Goal: Task Accomplishment & Management: Use online tool/utility

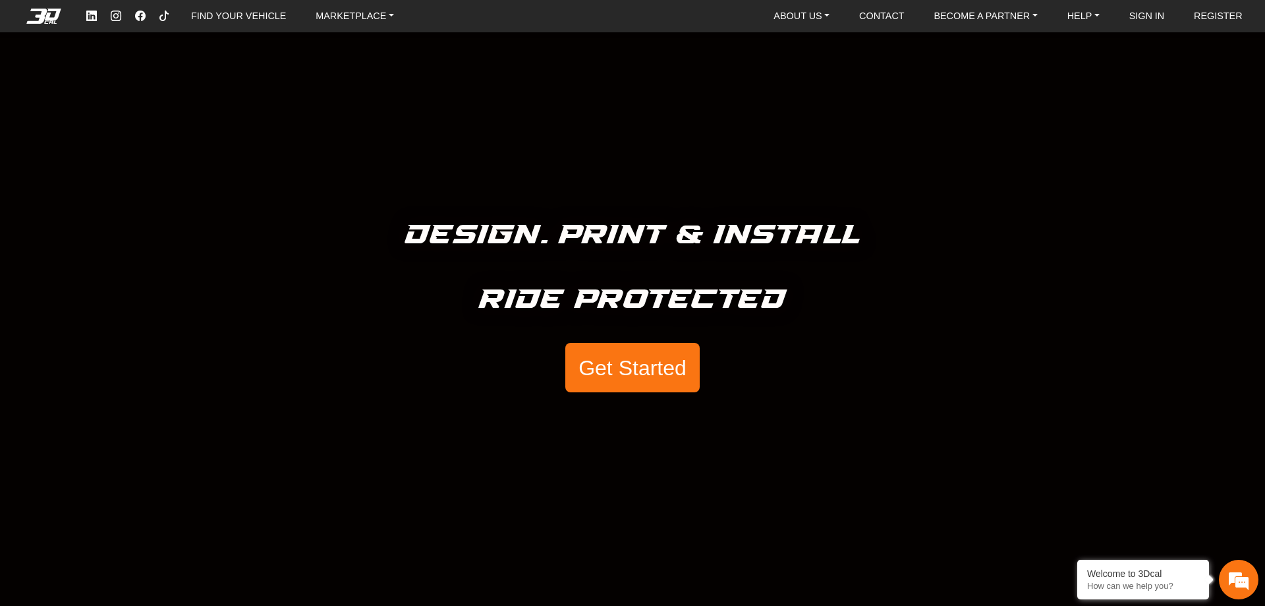
click at [637, 358] on button "Get Started" at bounding box center [632, 368] width 134 height 50
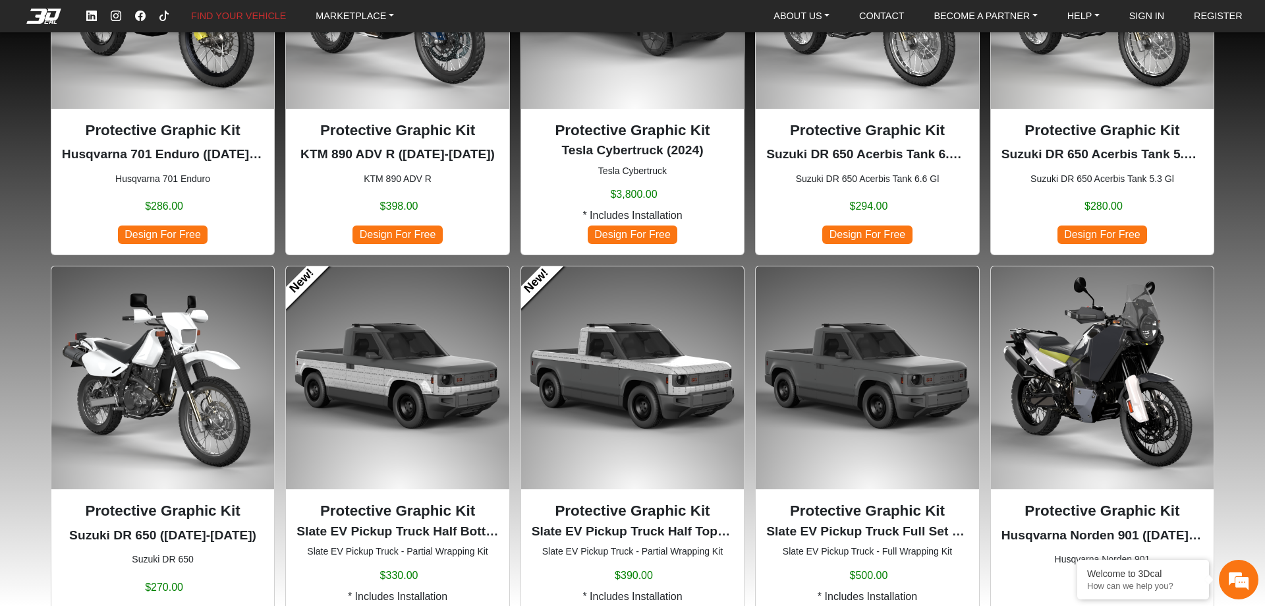
scroll to position [527, 0]
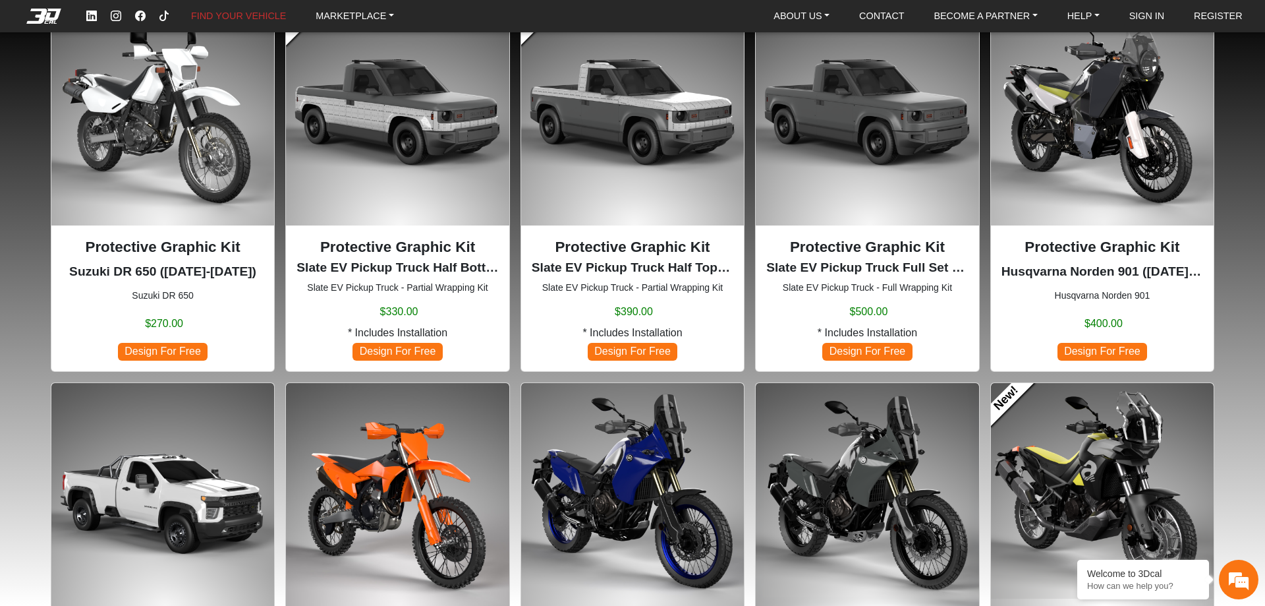
click at [398, 451] on img at bounding box center [397, 494] width 223 height 223
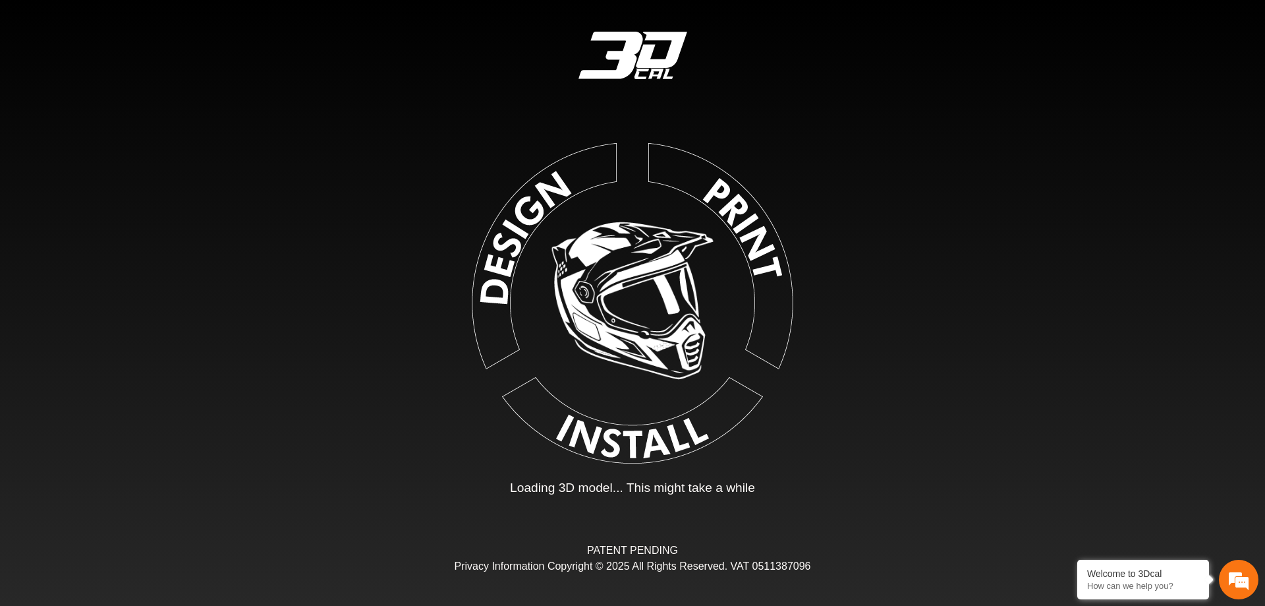
type input "*"
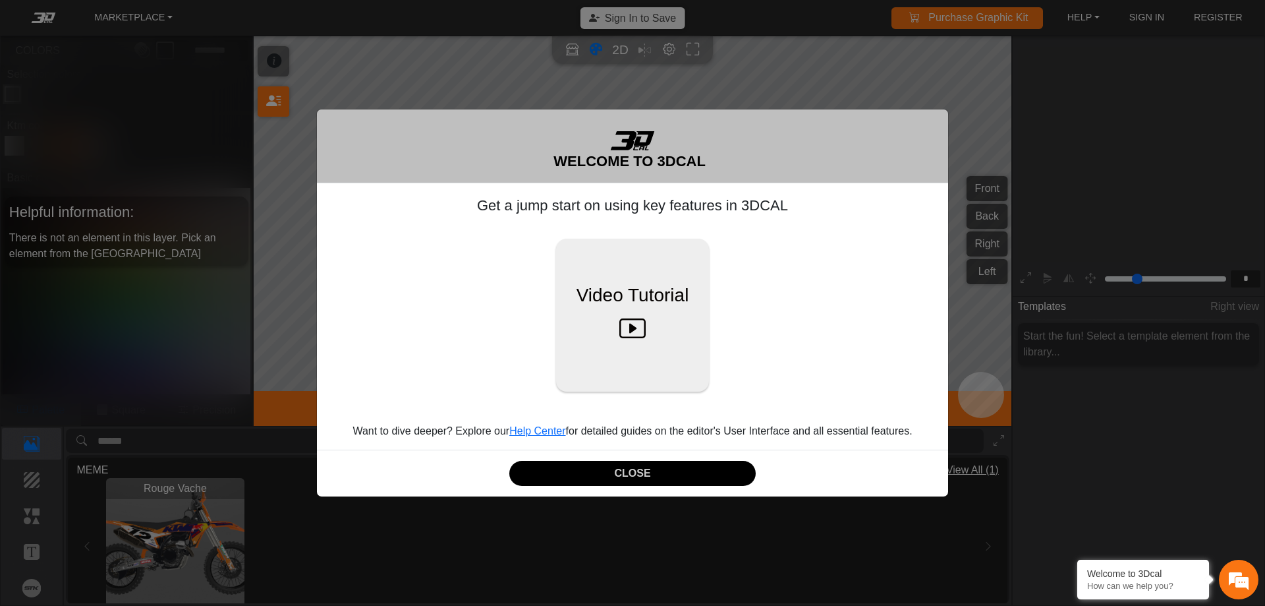
scroll to position [216, 204]
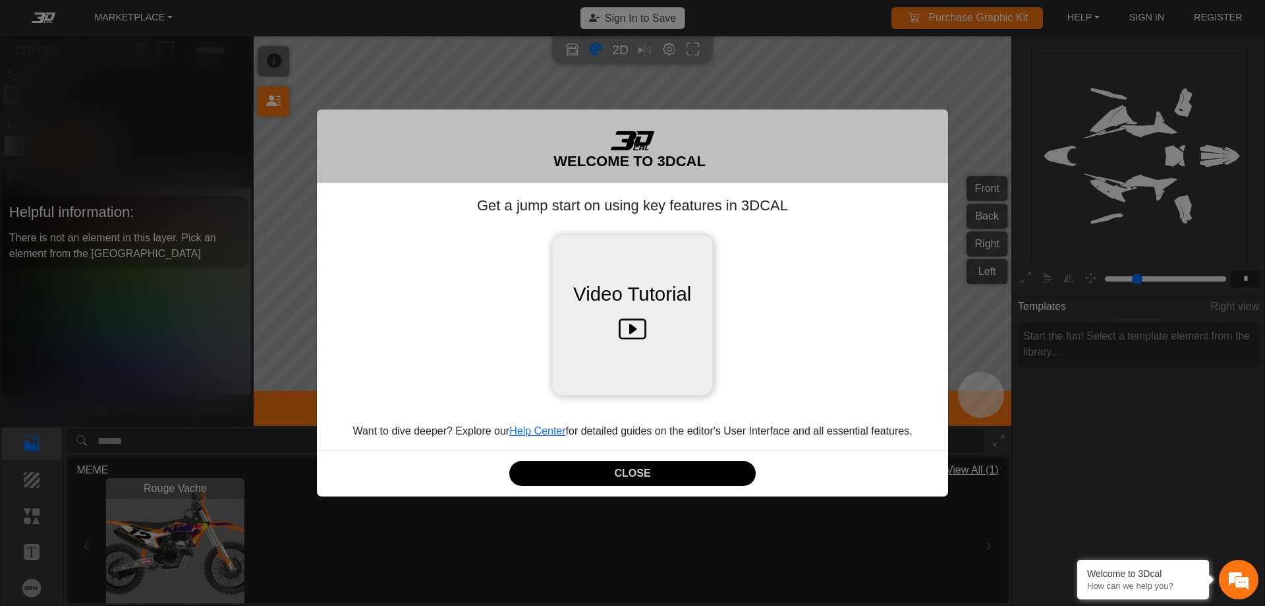
click at [636, 329] on icon at bounding box center [633, 330] width 28 height 42
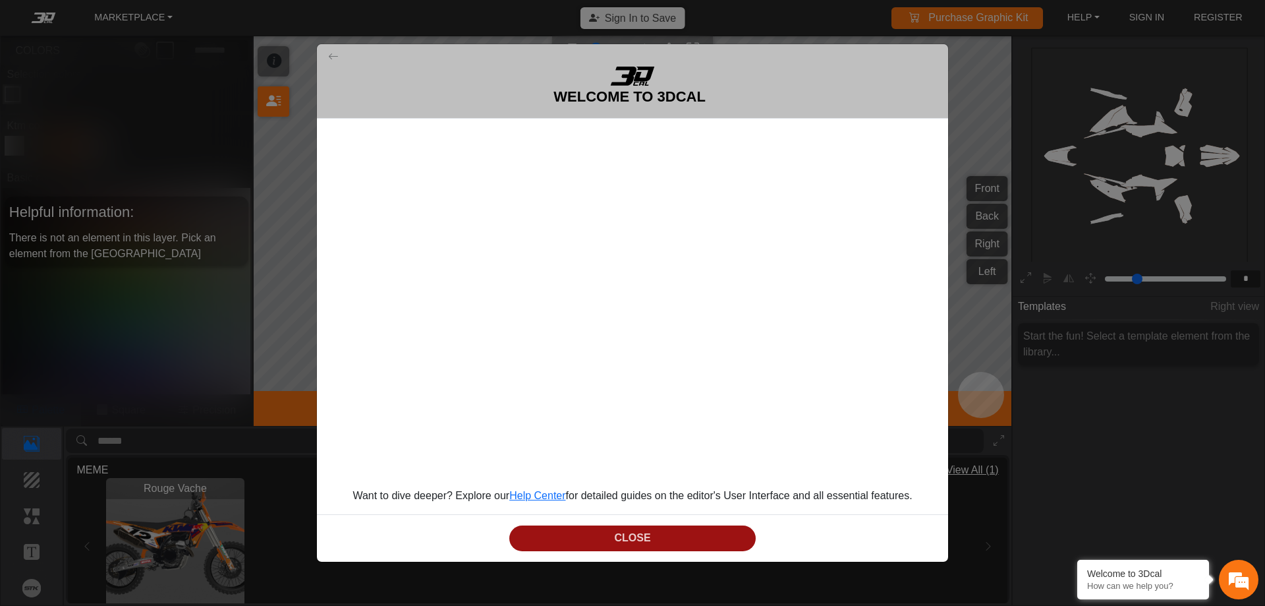
click at [677, 544] on button "CLOSE" at bounding box center [632, 538] width 246 height 26
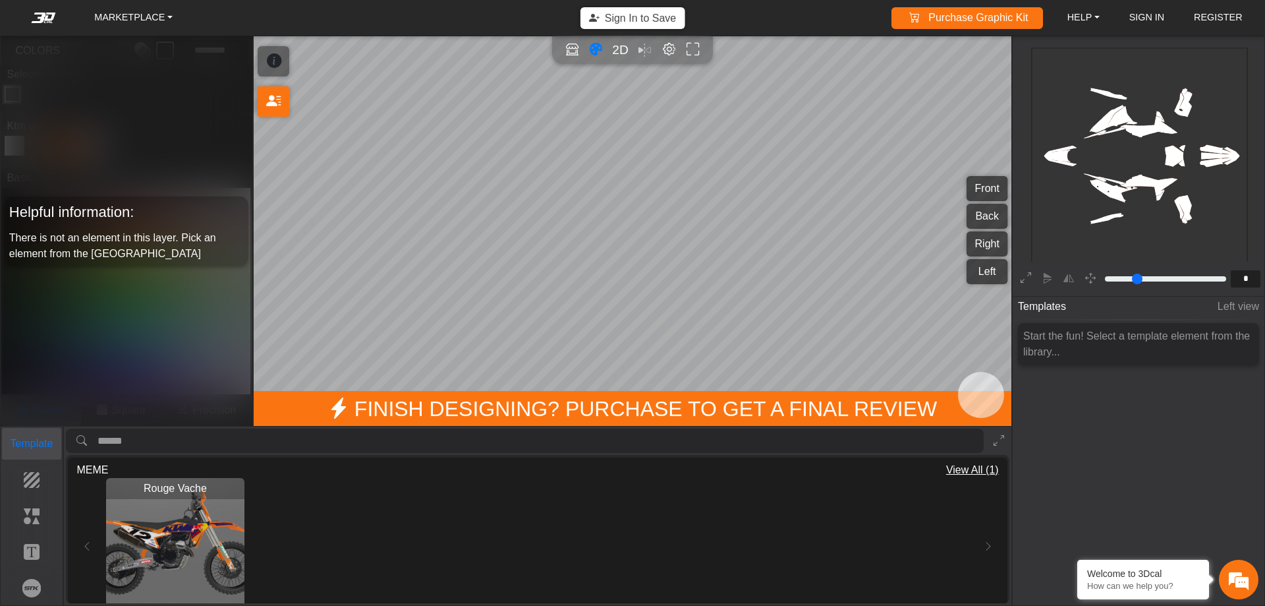
click at [28, 446] on p "Template" at bounding box center [32, 444] width 59 height 16
click at [27, 445] on p "Template" at bounding box center [32, 444] width 59 height 16
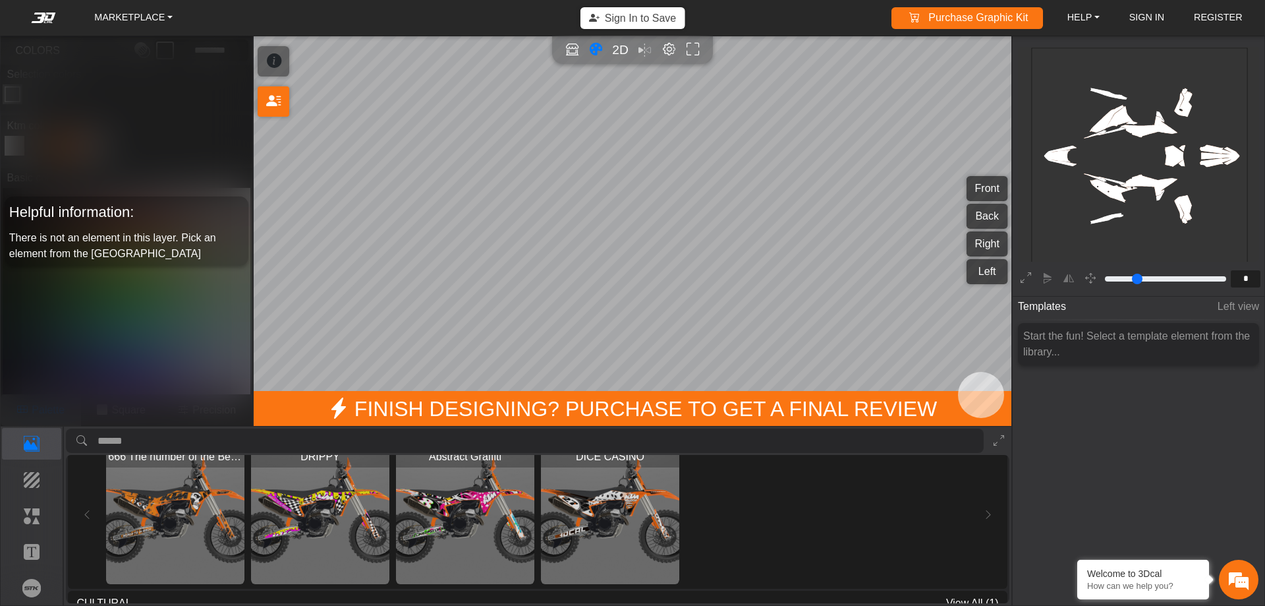
scroll to position [461, 0]
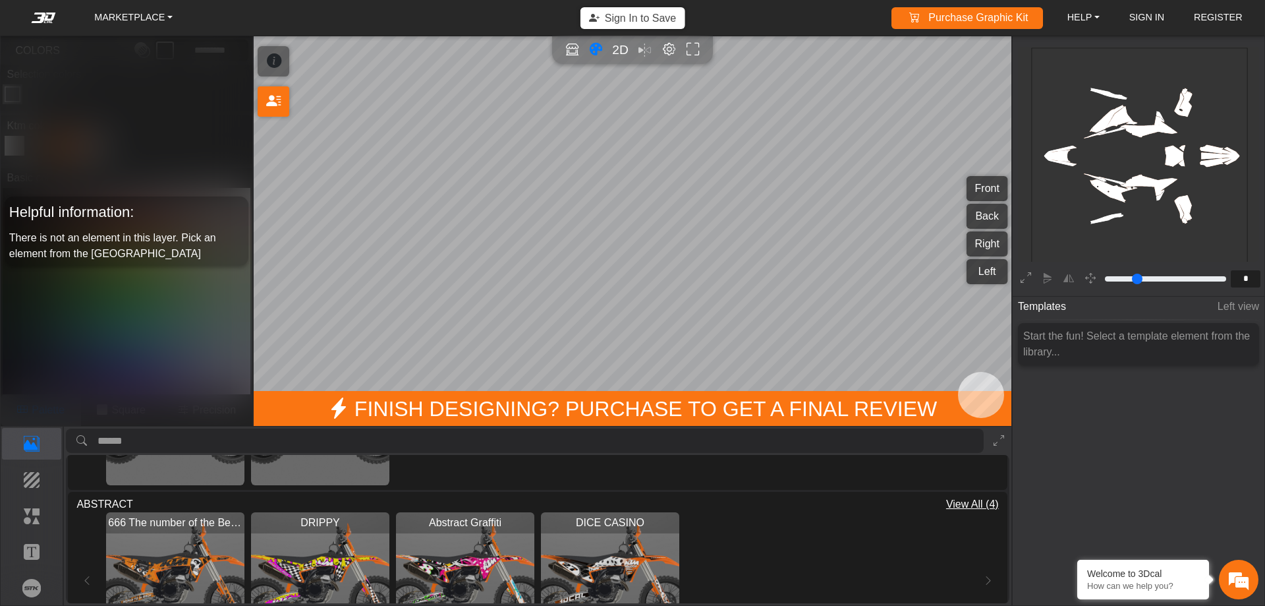
click at [445, 552] on img "View Abstract Graffiti" at bounding box center [465, 581] width 138 height 138
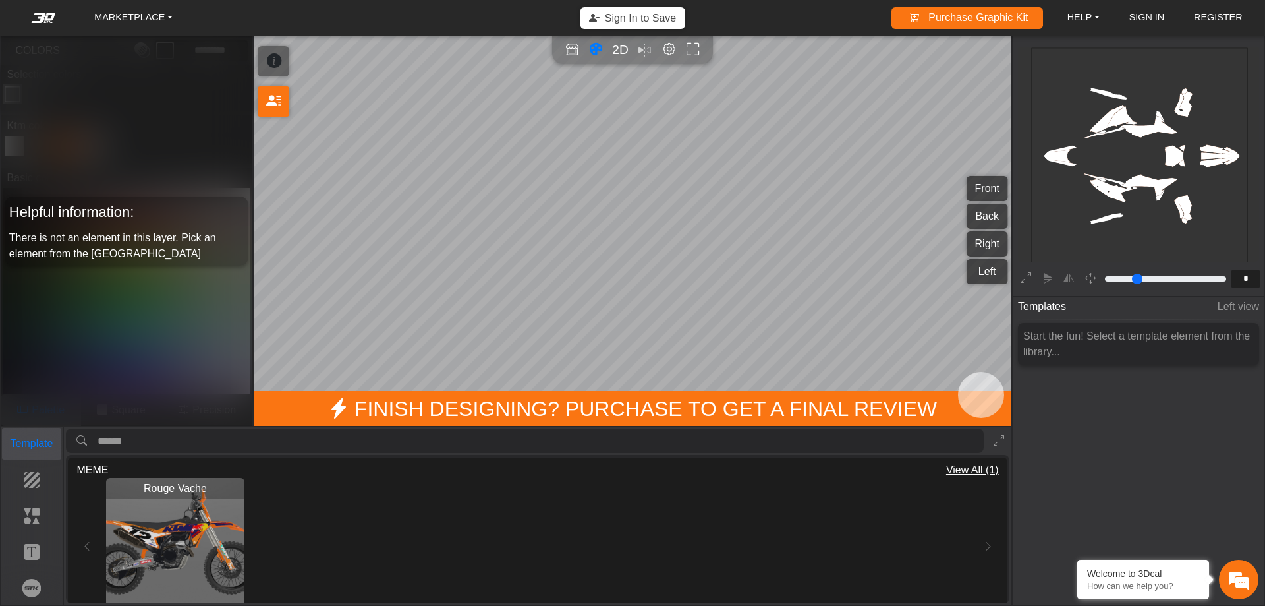
click at [31, 447] on p "Template" at bounding box center [32, 444] width 59 height 16
click at [188, 319] on div "Helpful information: There is not an element in this layer. Pick an element fro…" at bounding box center [127, 230] width 252 height 389
click at [192, 232] on span "There is not an element in this layer. Pick an element from the [GEOGRAPHIC_DAT…" at bounding box center [112, 245] width 207 height 27
click at [622, 46] on span "2D" at bounding box center [621, 49] width 18 height 15
type input "*"
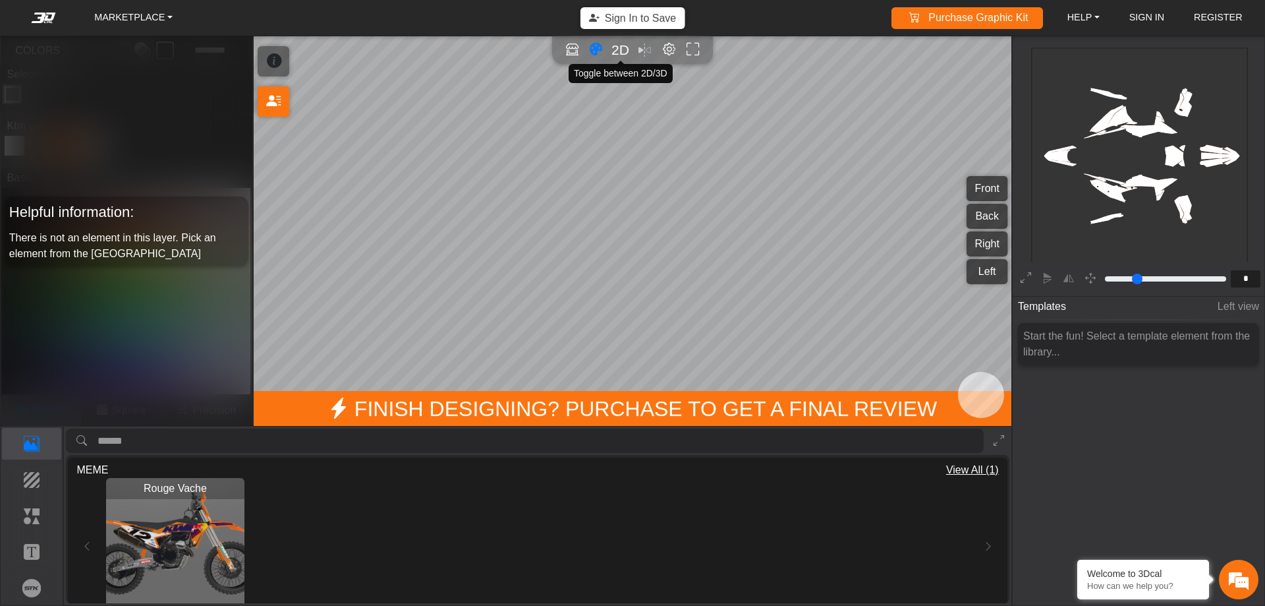
type input "*"
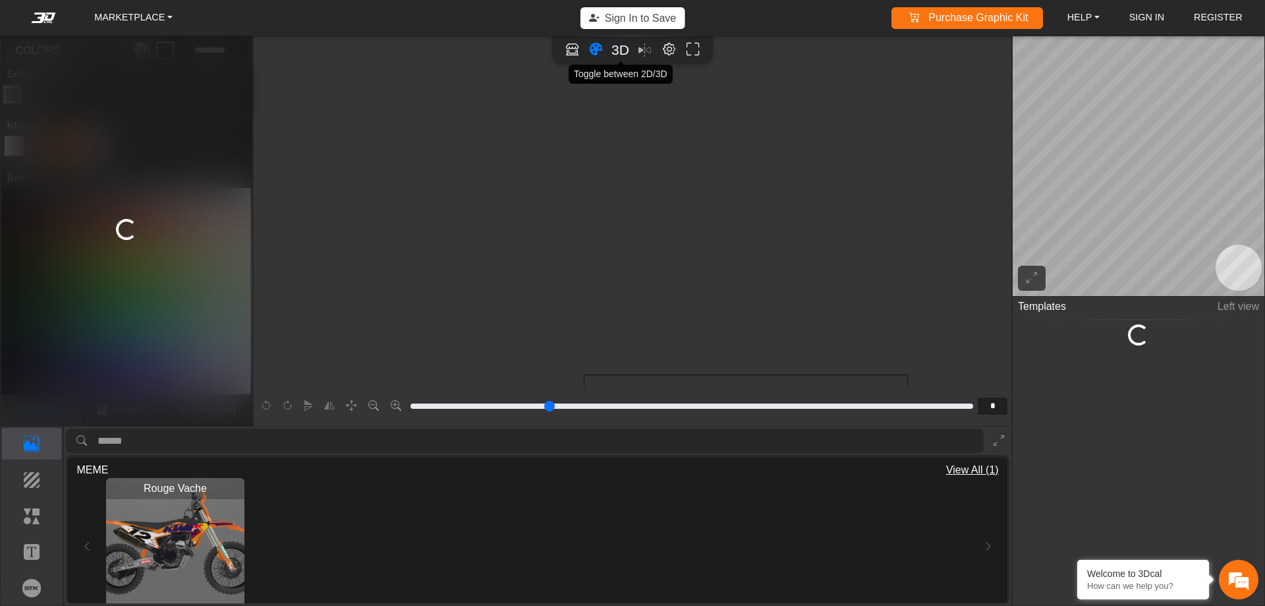
scroll to position [323, 112]
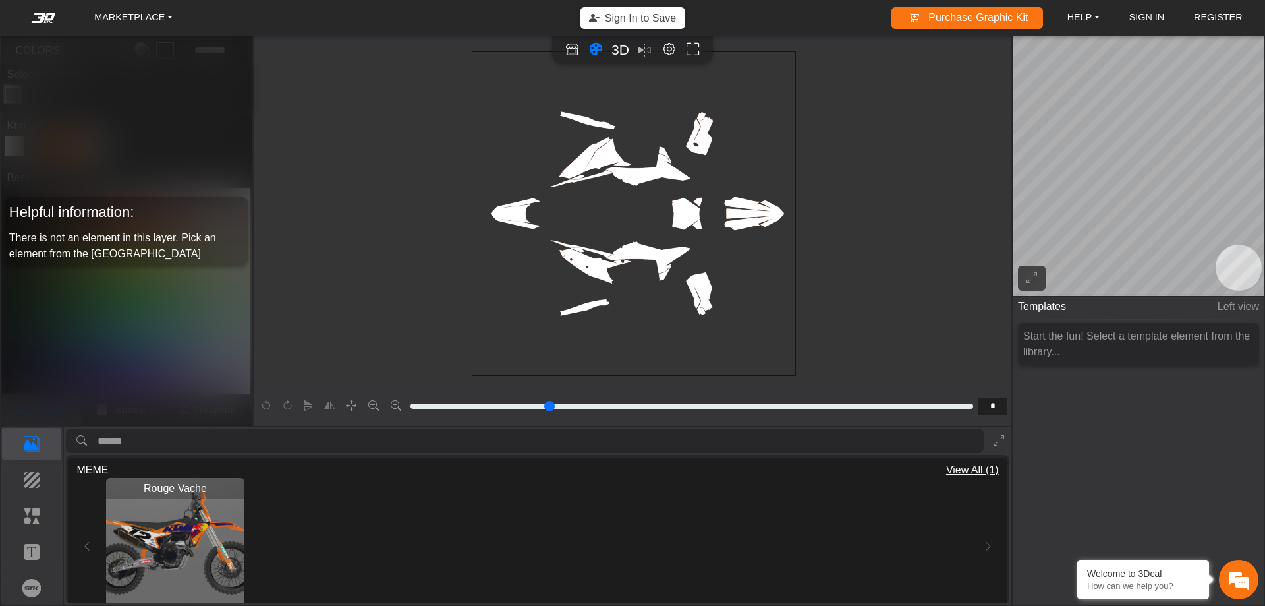
drag, startPoint x: 640, startPoint y: 254, endPoint x: 657, endPoint y: 272, distance: 25.2
click at [657, 272] on icon "background_wire_template_bg decal_ktm450sxf_front decal_ktm450sxf_back decal_kt…" at bounding box center [634, 214] width 972 height 972
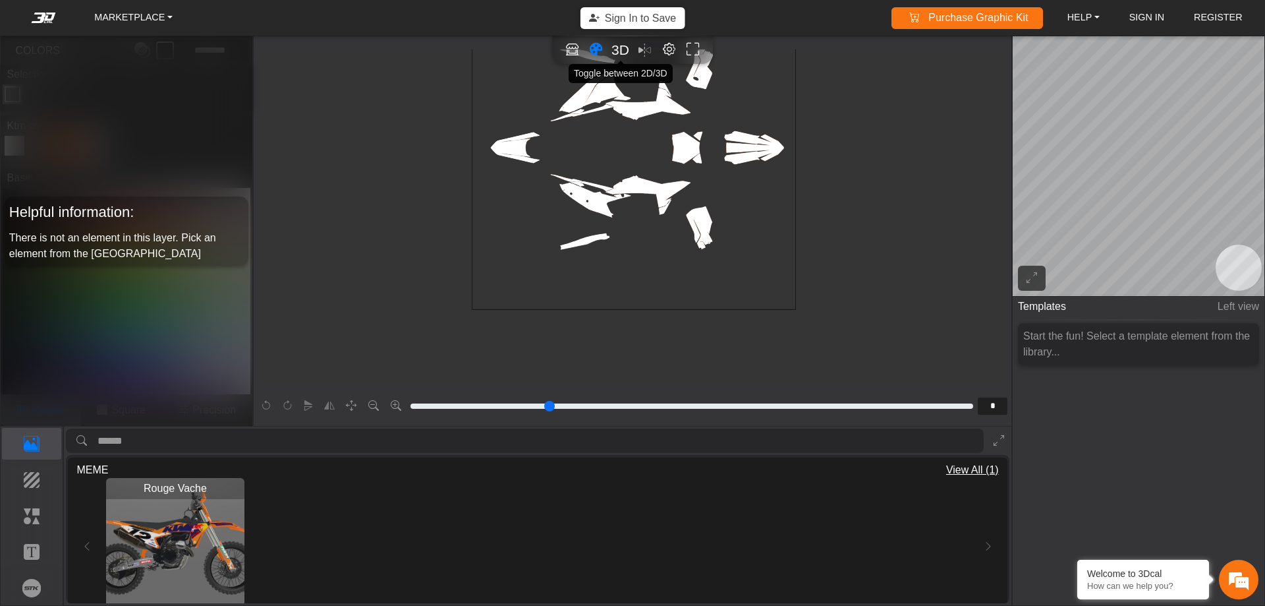
click at [623, 55] on span "3D" at bounding box center [621, 49] width 18 height 15
type input "*"
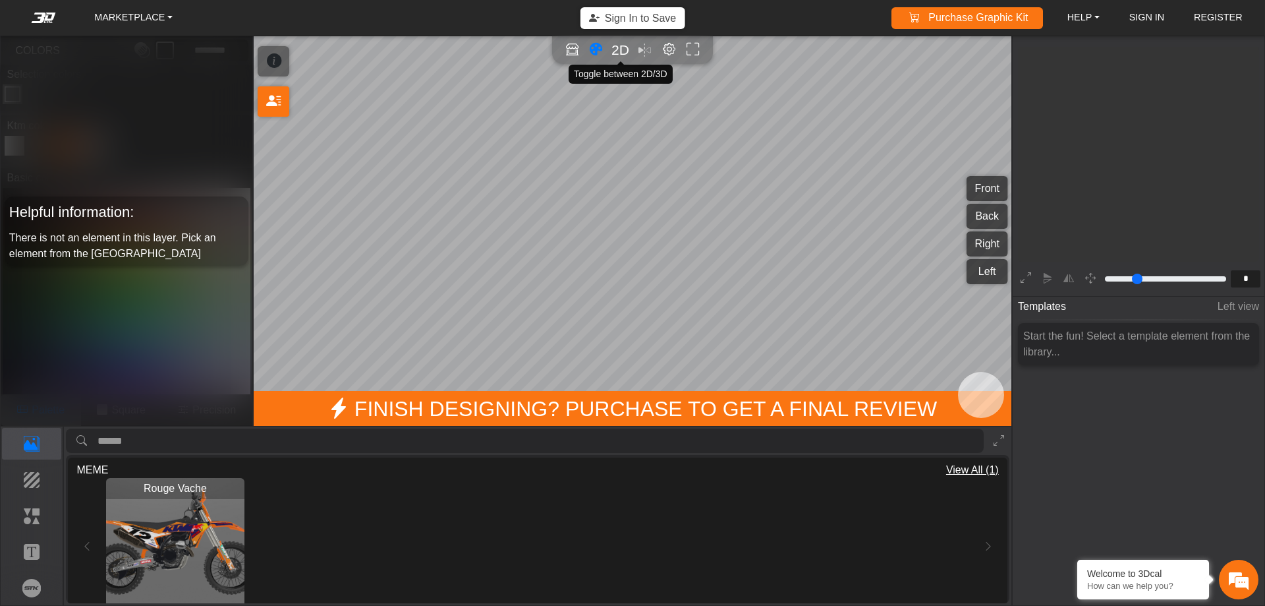
scroll to position [212, 204]
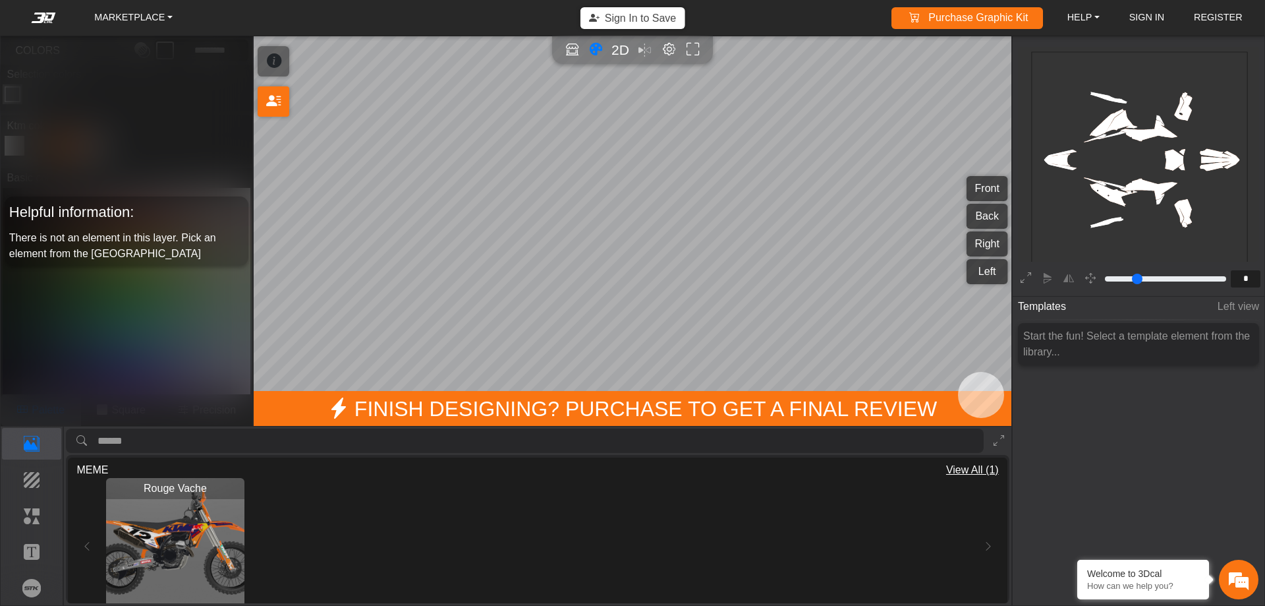
click at [983, 213] on button "Back" at bounding box center [988, 216] width 42 height 25
click at [985, 187] on button "Front" at bounding box center [988, 188] width 42 height 25
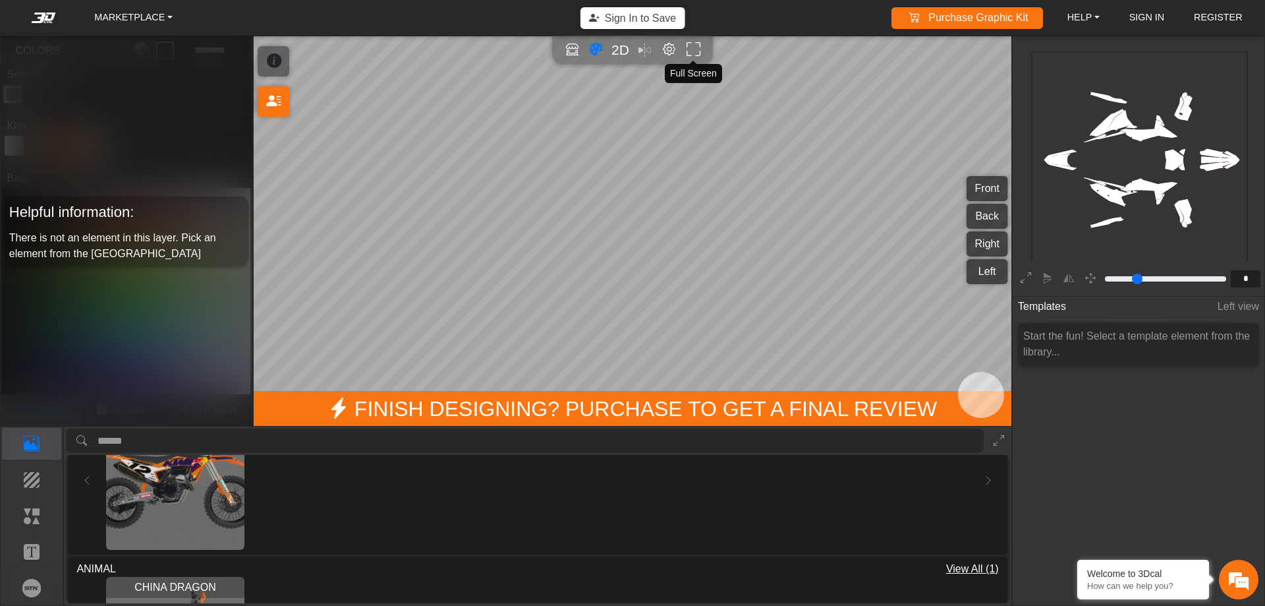
click at [689, 51] on icon "Full screen" at bounding box center [694, 49] width 14 height 15
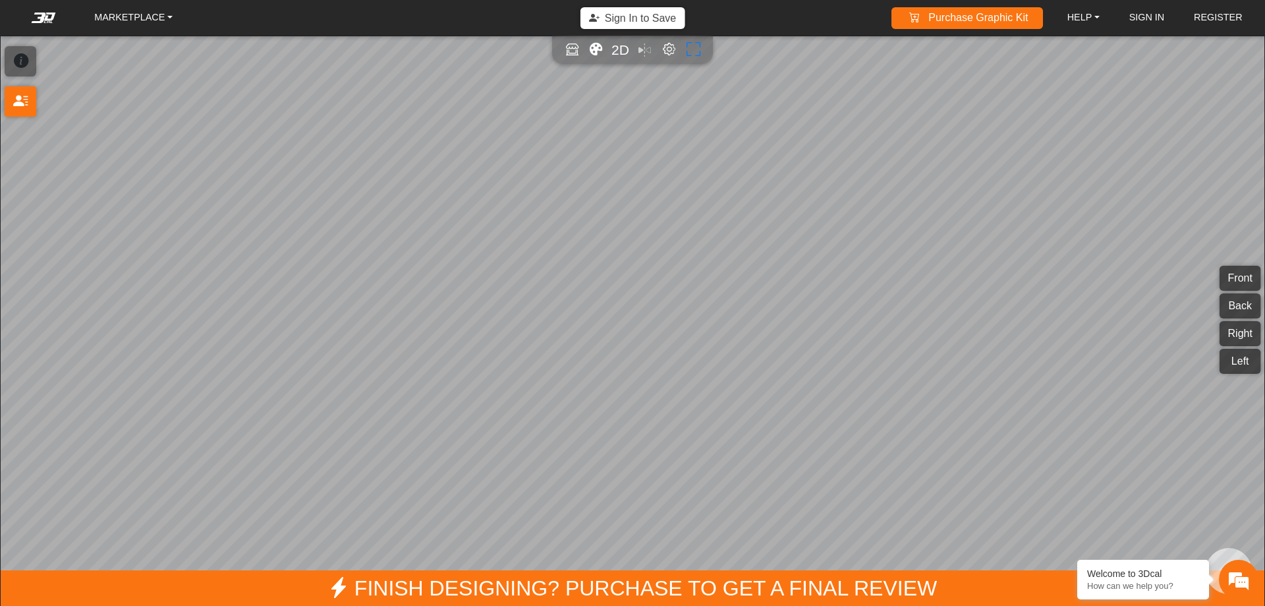
scroll to position [205, 204]
click at [640, 50] on div "2D" at bounding box center [632, 50] width 149 height 19
click at [644, 50] on div "2D" at bounding box center [632, 50] width 149 height 19
click at [577, 54] on icon "Open in Showroom" at bounding box center [572, 49] width 14 height 15
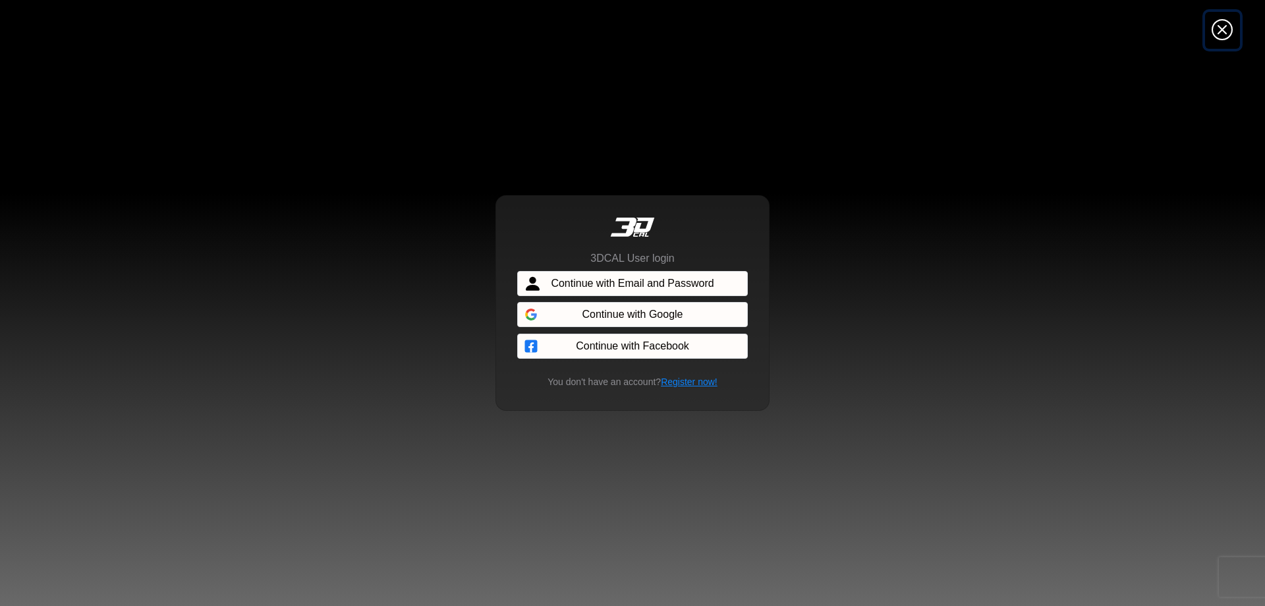
click at [1225, 26] on icon "Close" at bounding box center [1222, 30] width 21 height 24
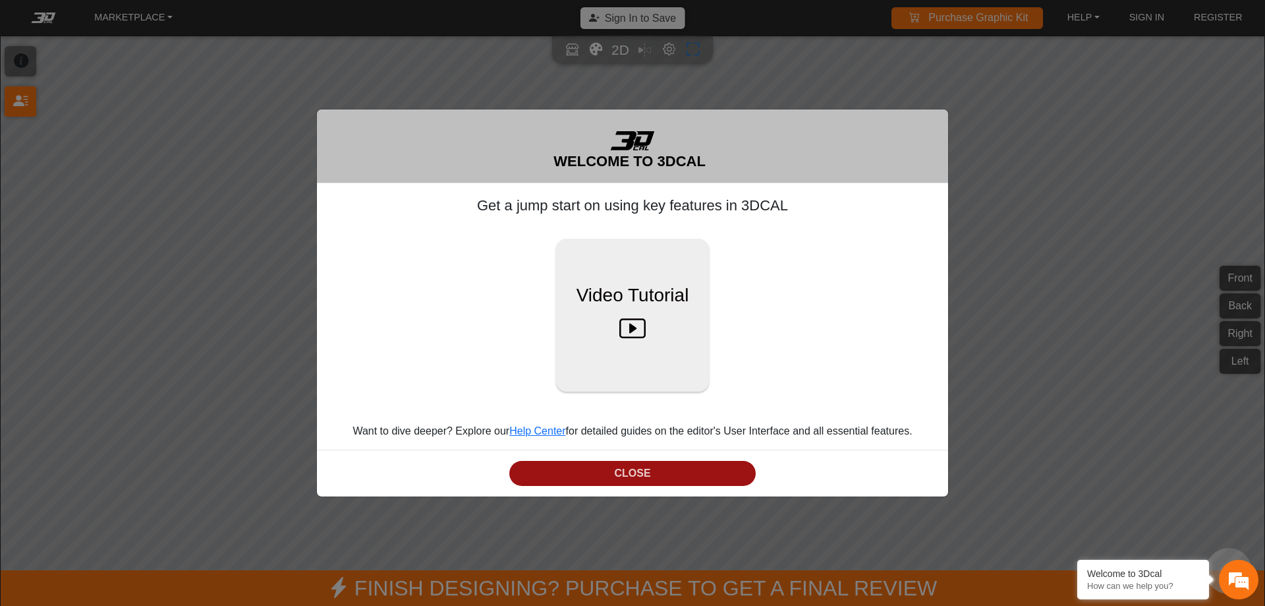
click at [675, 474] on button "CLOSE" at bounding box center [632, 474] width 246 height 26
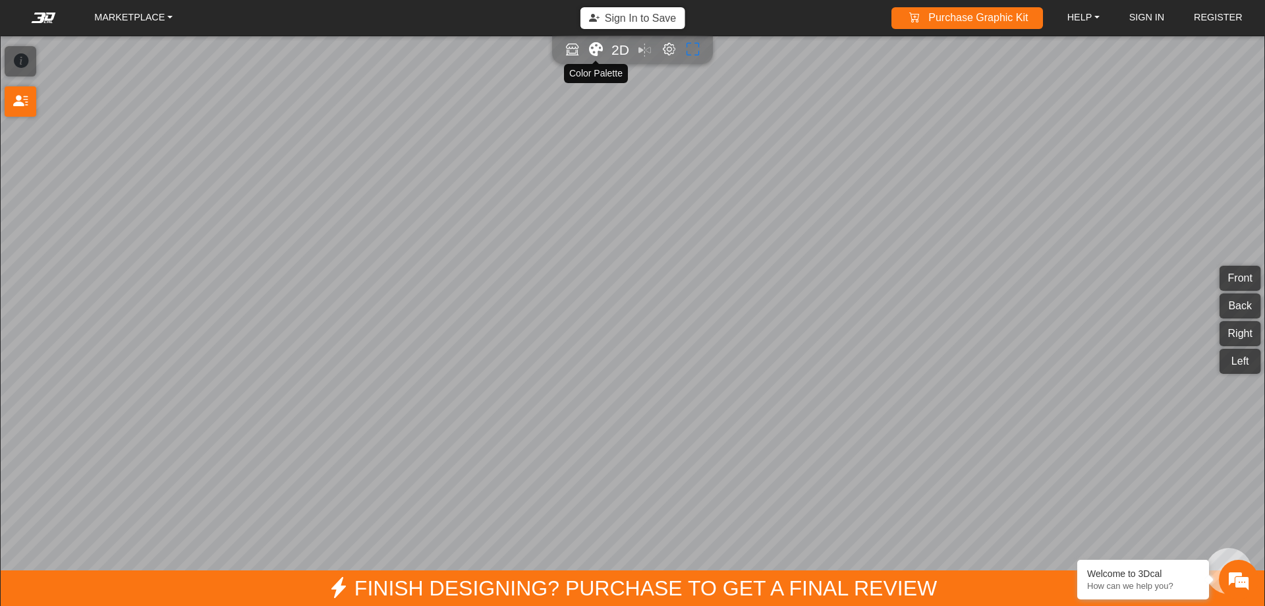
click at [596, 47] on icon "Color tool" at bounding box center [596, 49] width 14 height 15
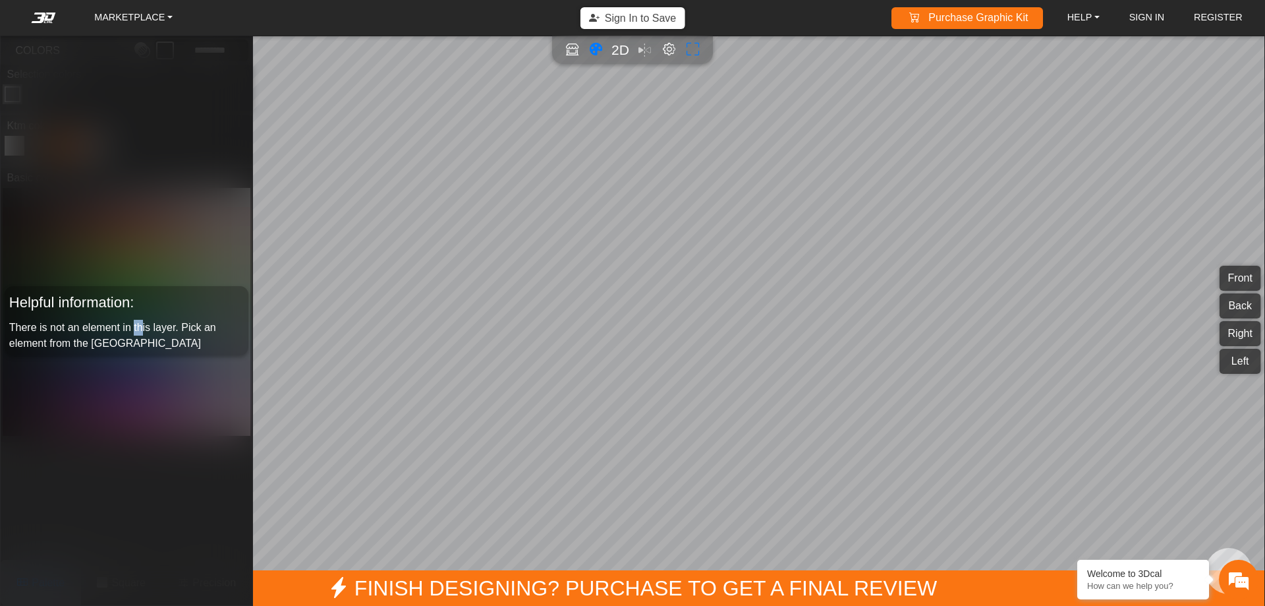
click at [135, 318] on div "Helpful information: There is not an element in this layer. Pick an element fro…" at bounding box center [126, 320] width 243 height 69
click at [169, 22] on link "MARKETPLACE" at bounding box center [133, 18] width 89 height 20
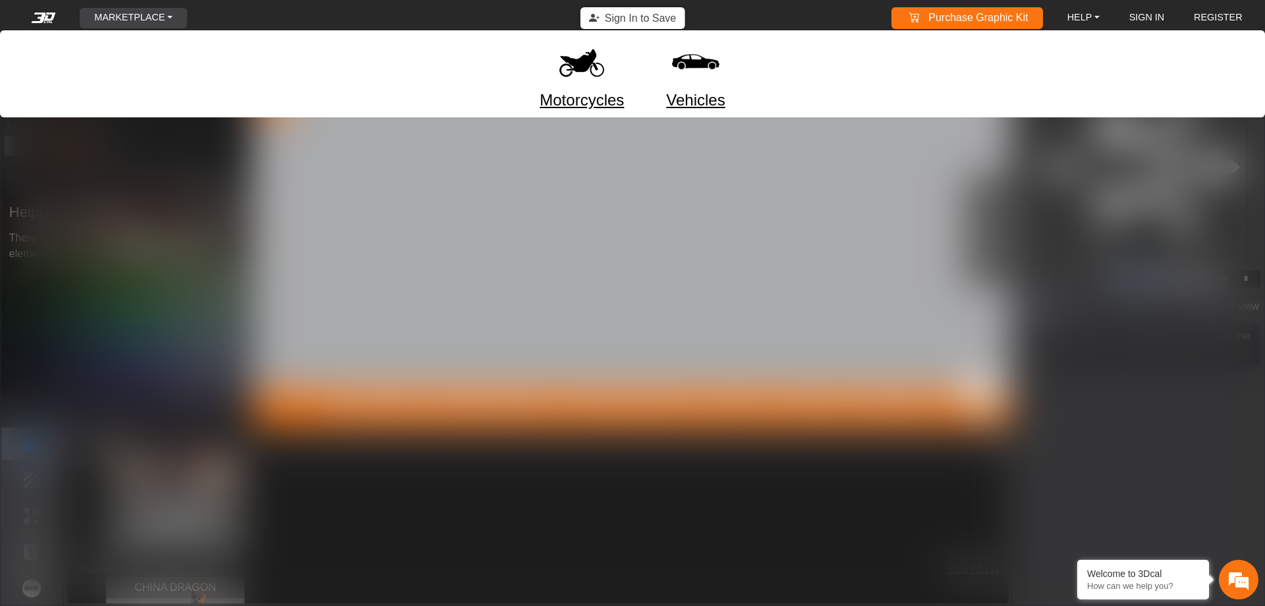
scroll to position [216, 204]
click at [834, 244] on div at bounding box center [632, 303] width 1265 height 606
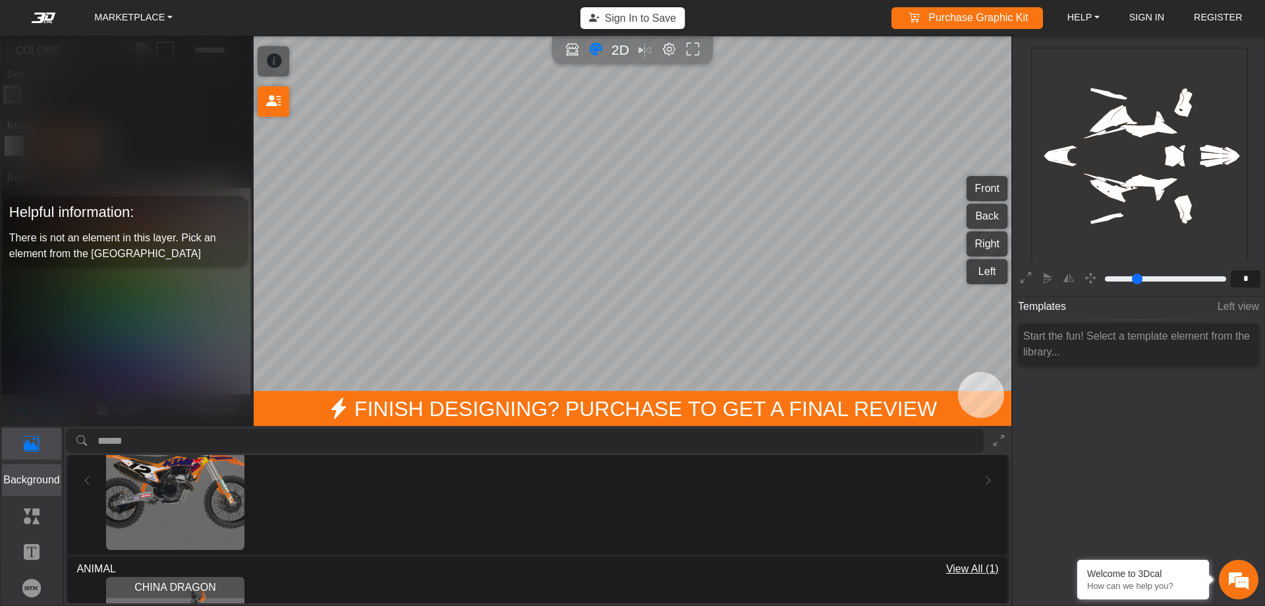
click at [24, 472] on p "Background" at bounding box center [32, 480] width 59 height 16
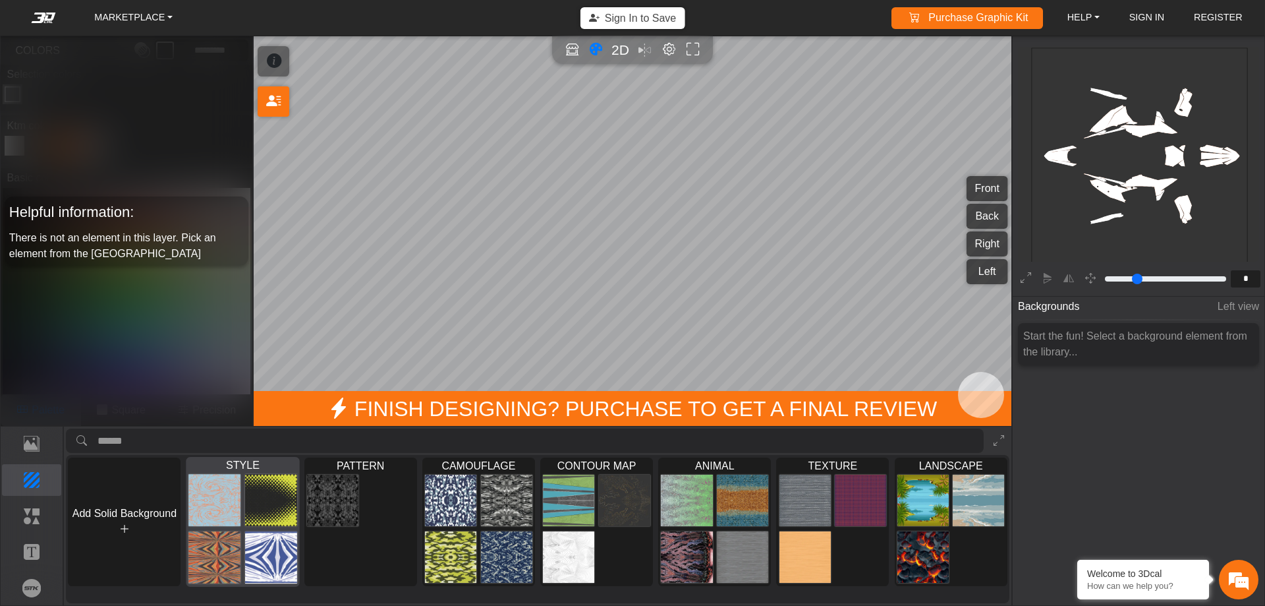
click at [279, 491] on img at bounding box center [270, 499] width 52 height 53
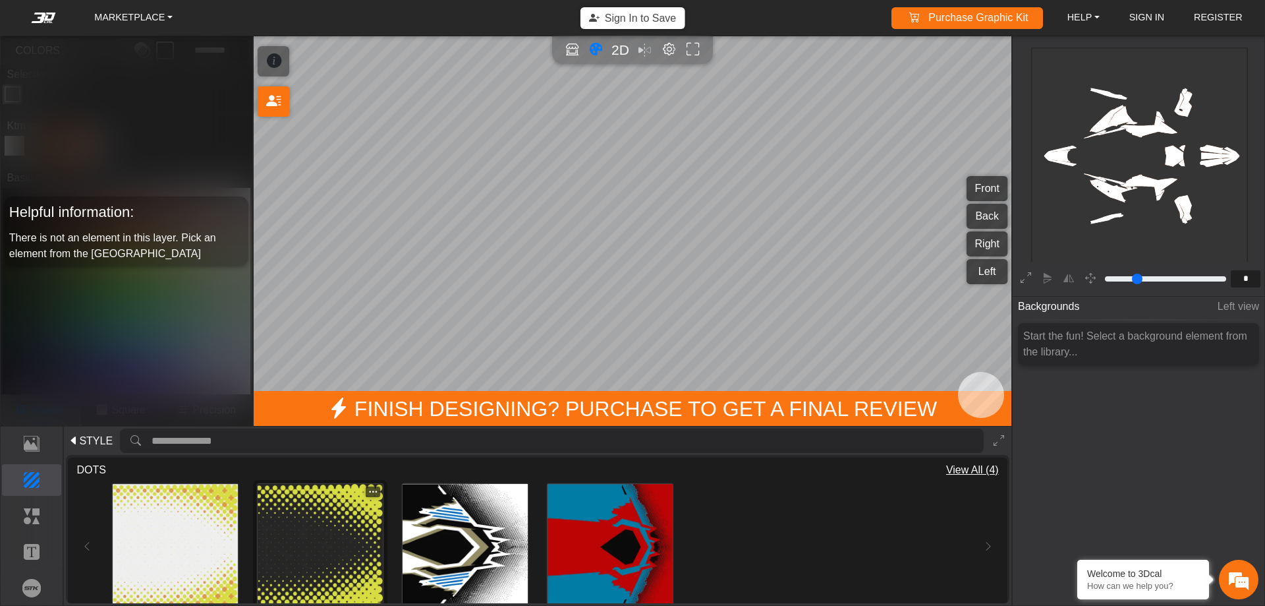
click at [310, 533] on img at bounding box center [320, 546] width 125 height 125
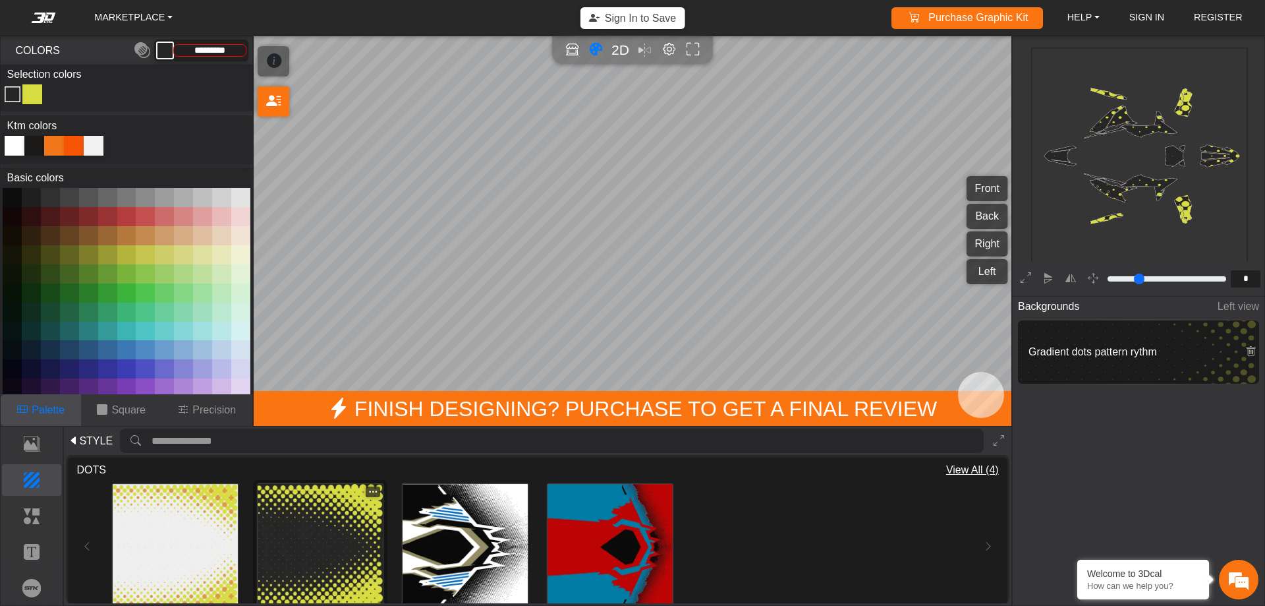
click at [294, 552] on img at bounding box center [320, 546] width 125 height 125
click at [34, 96] on div "Color Toggle" at bounding box center [32, 94] width 16 height 16
click at [50, 146] on div at bounding box center [54, 146] width 20 height 20
click at [297, 529] on img at bounding box center [320, 546] width 125 height 125
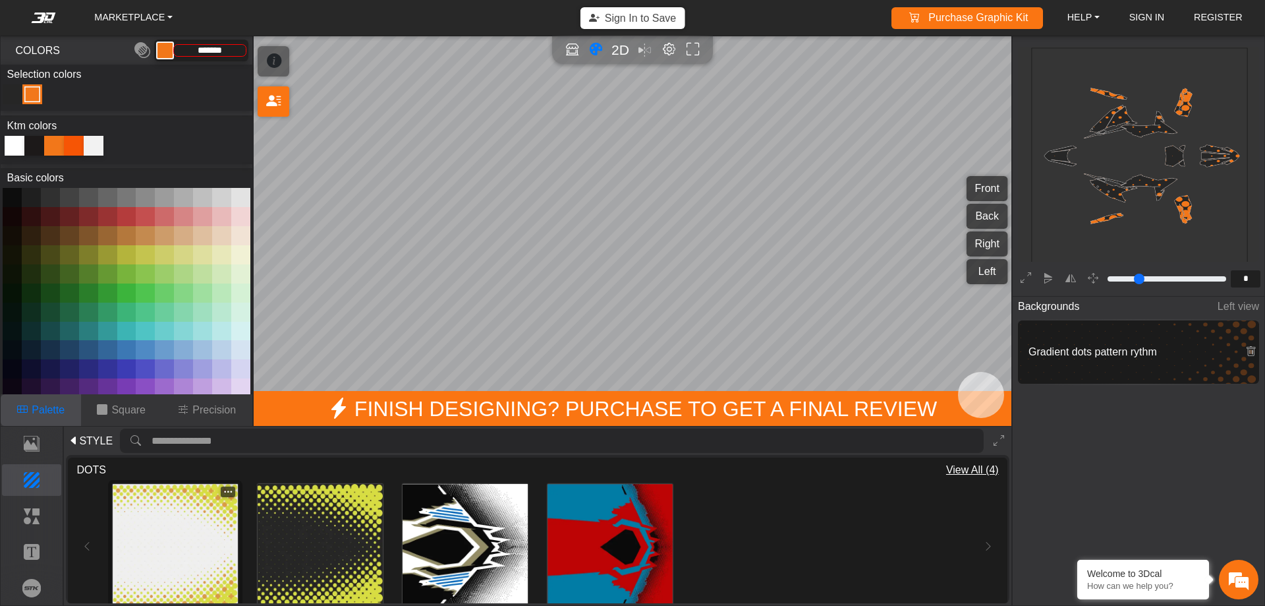
click at [209, 545] on img at bounding box center [175, 546] width 125 height 125
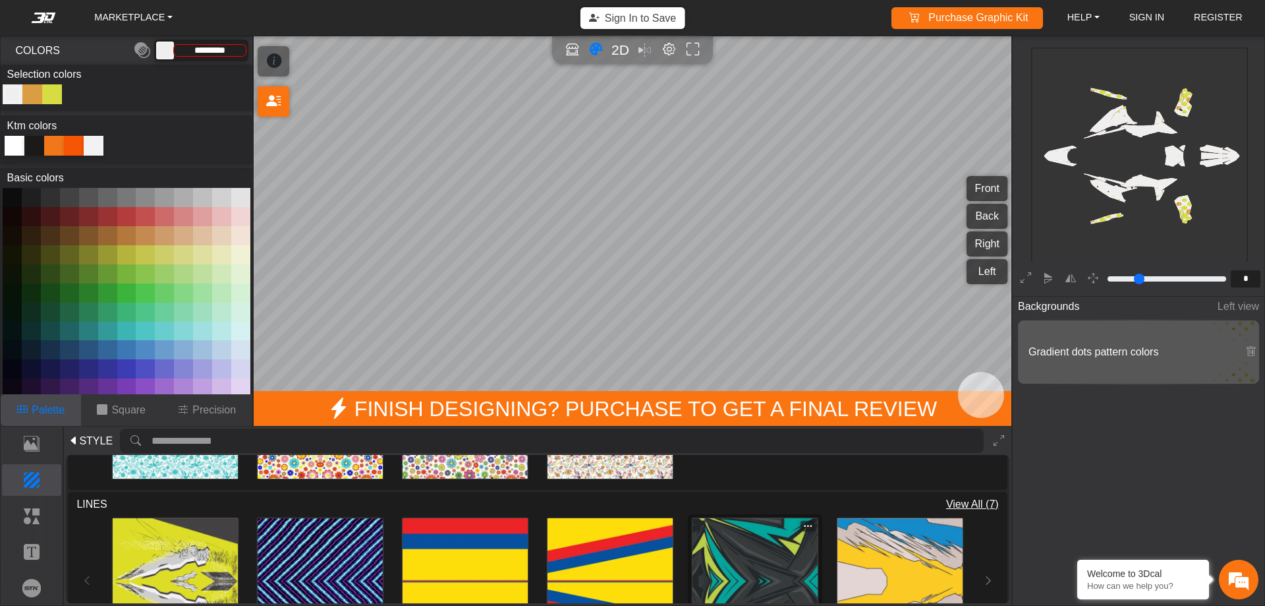
scroll to position [527, 0]
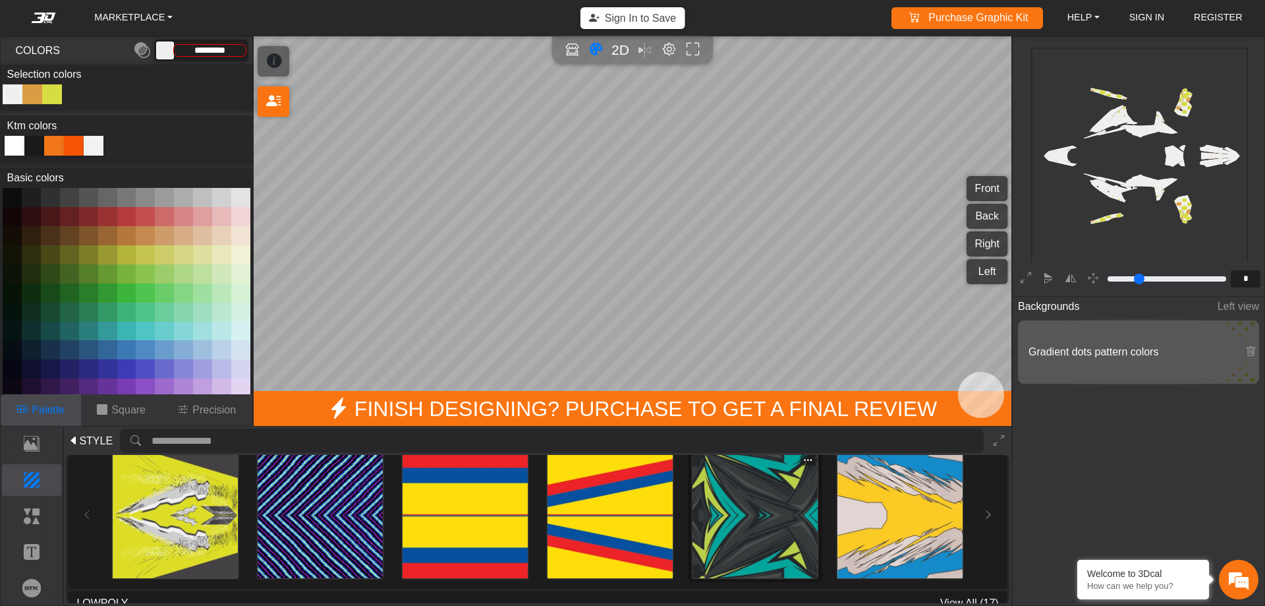
click at [756, 519] on img at bounding box center [755, 514] width 125 height 125
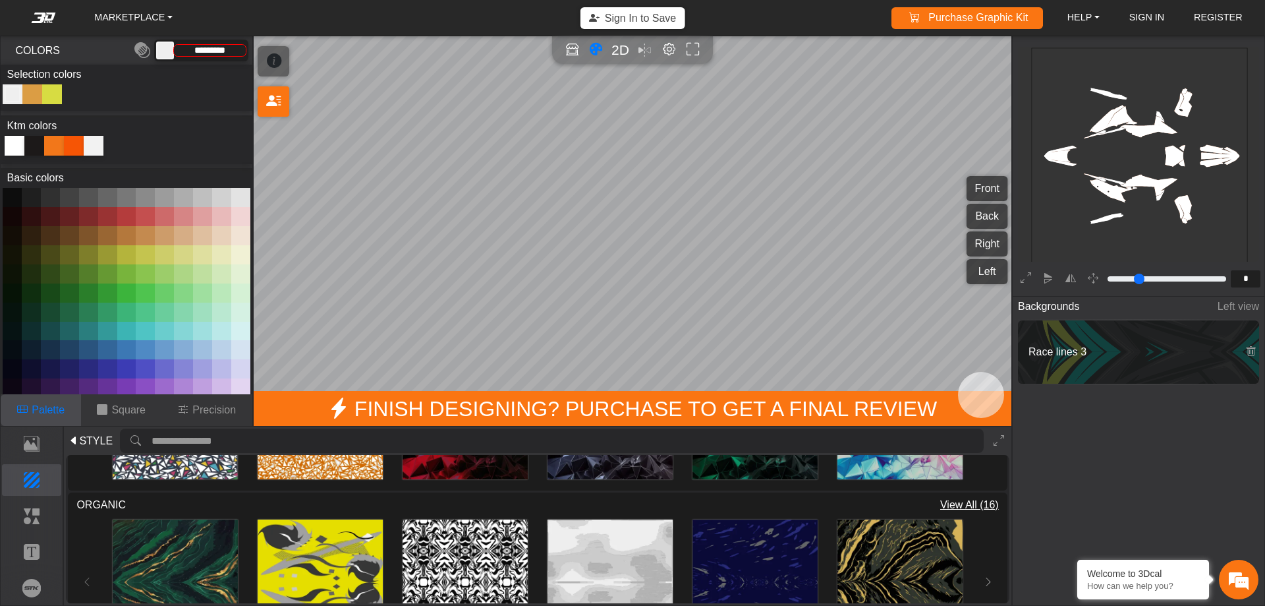
type input "*********"
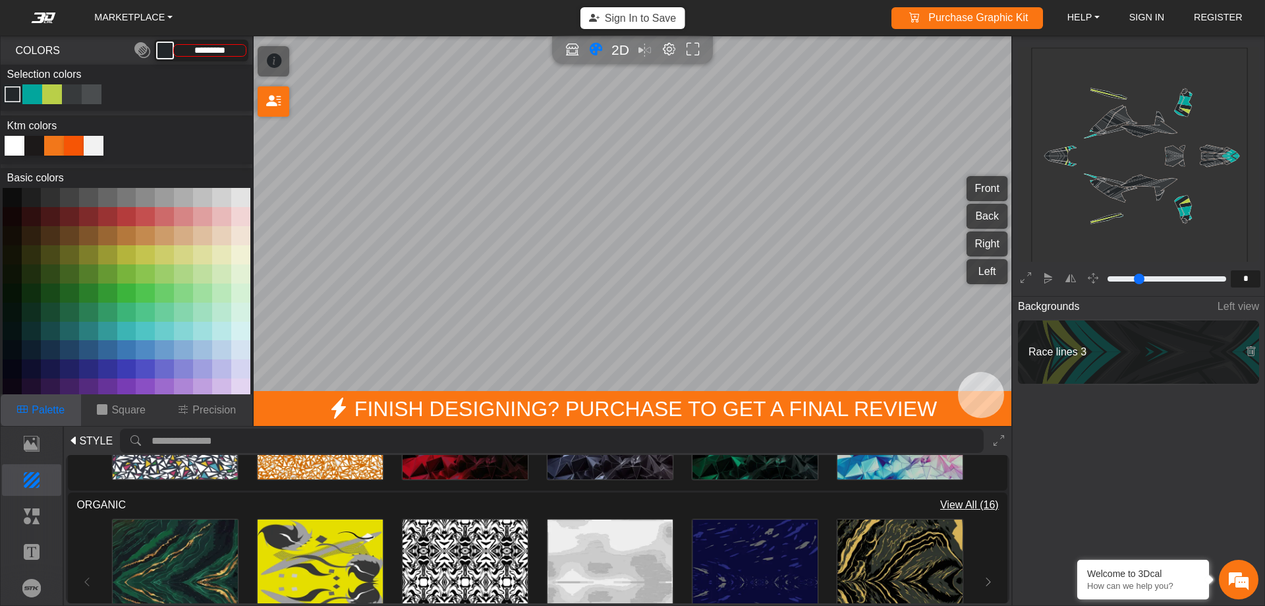
scroll to position [857, 0]
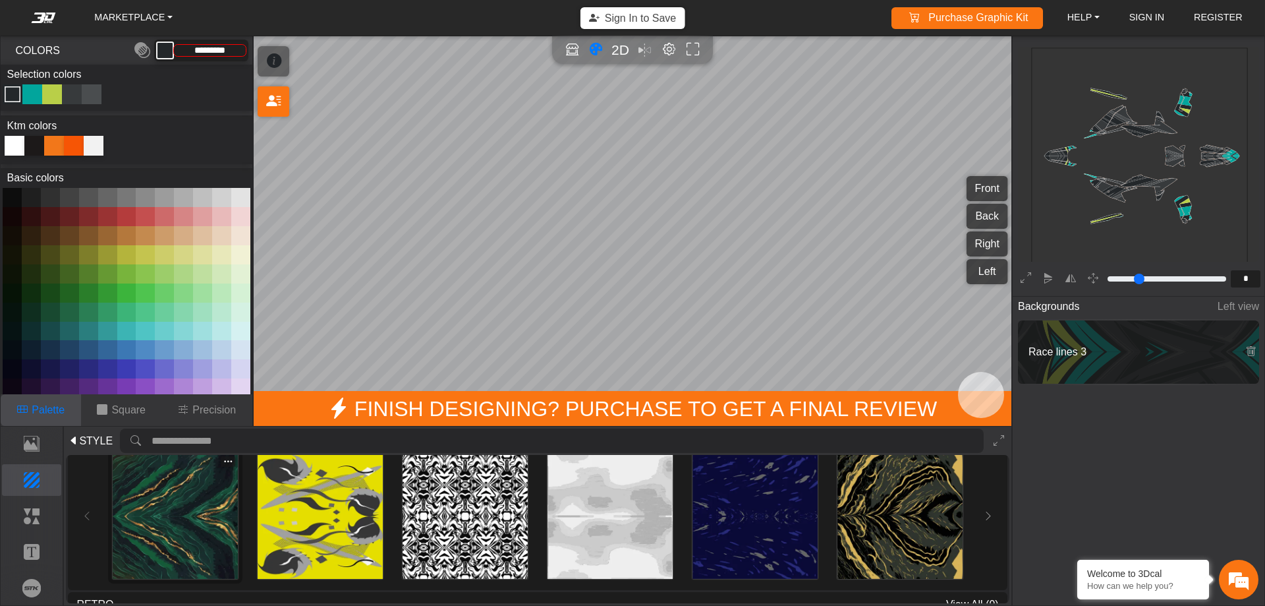
click at [170, 521] on img at bounding box center [175, 515] width 125 height 125
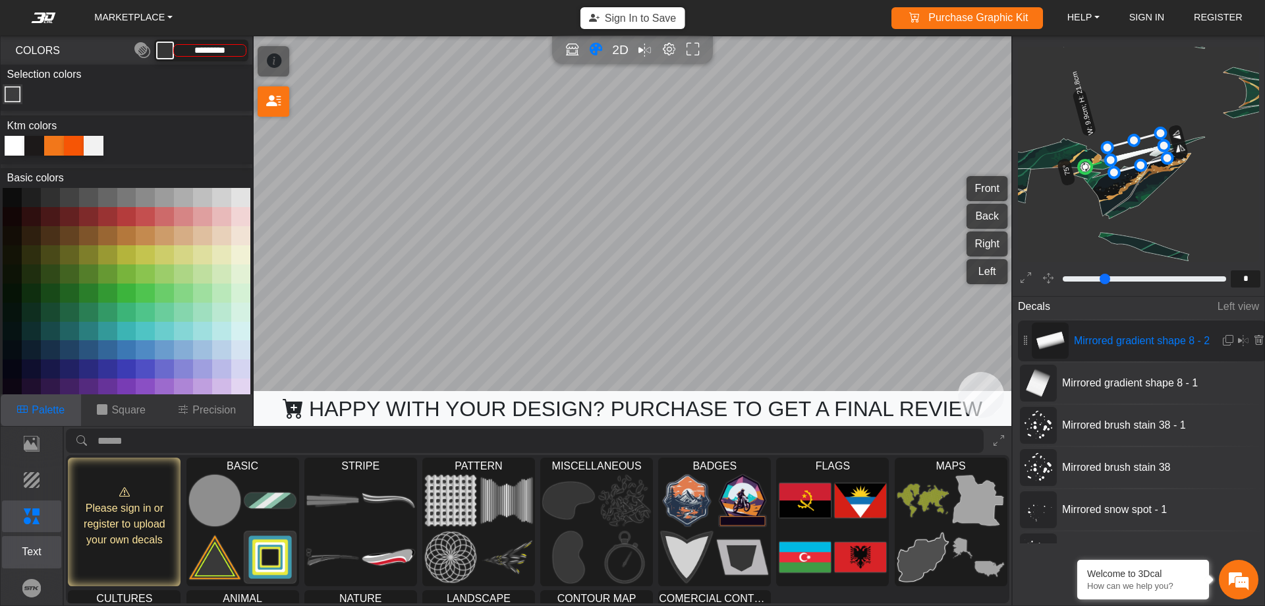
click at [25, 548] on p "Text" at bounding box center [32, 552] width 59 height 16
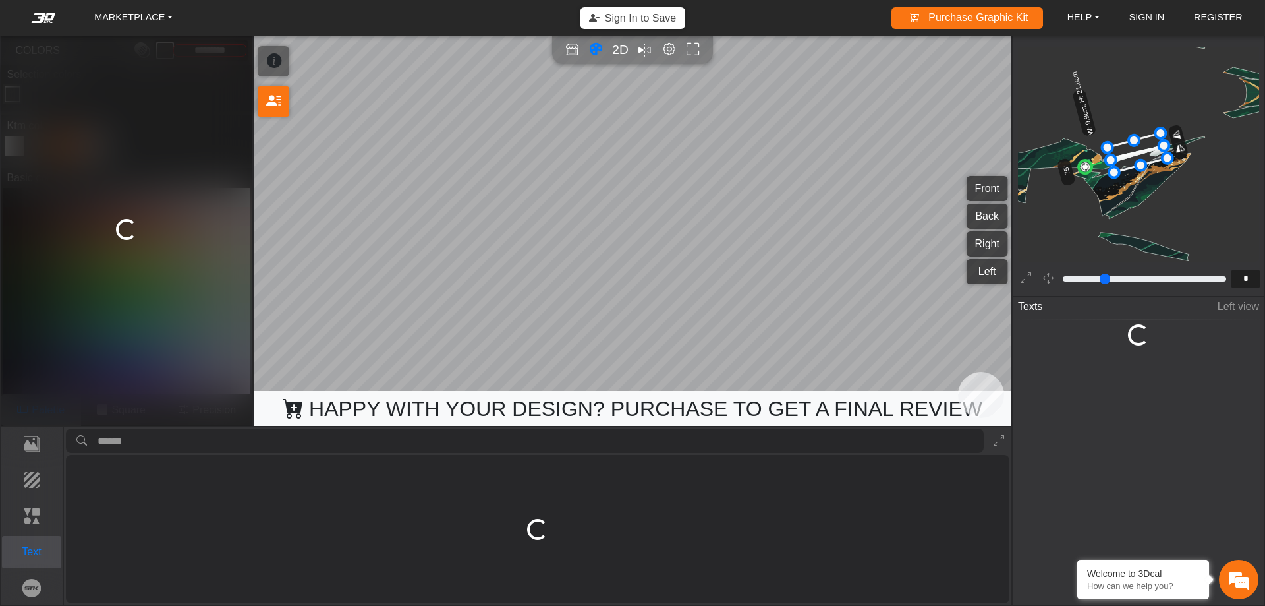
type input "**"
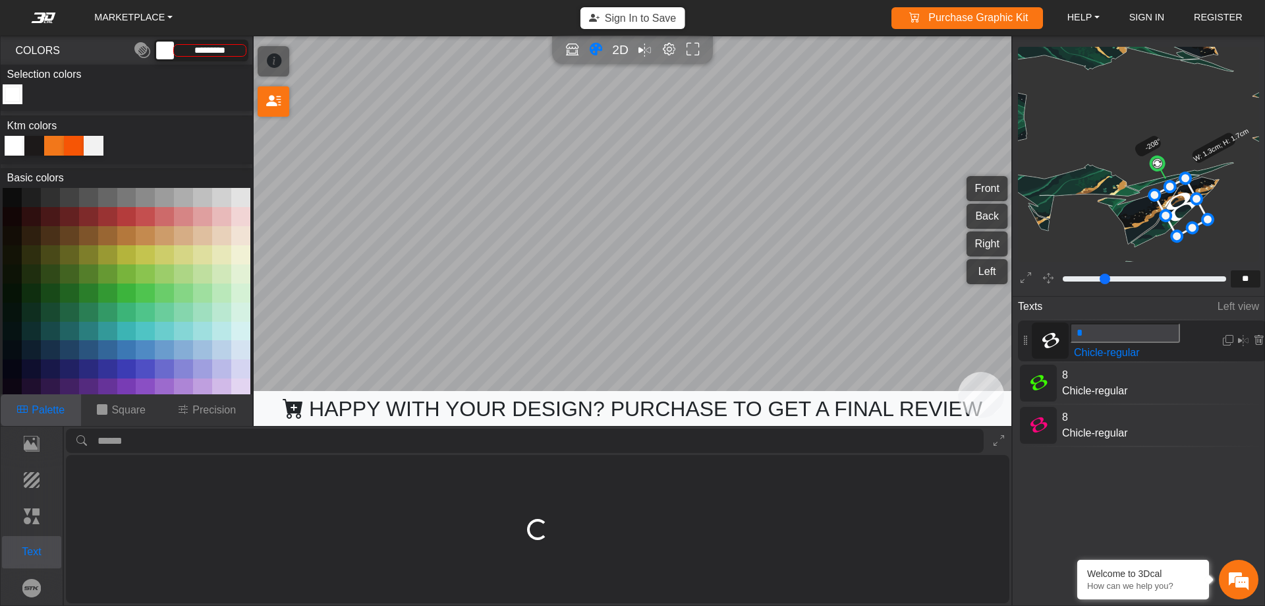
type input "*********"
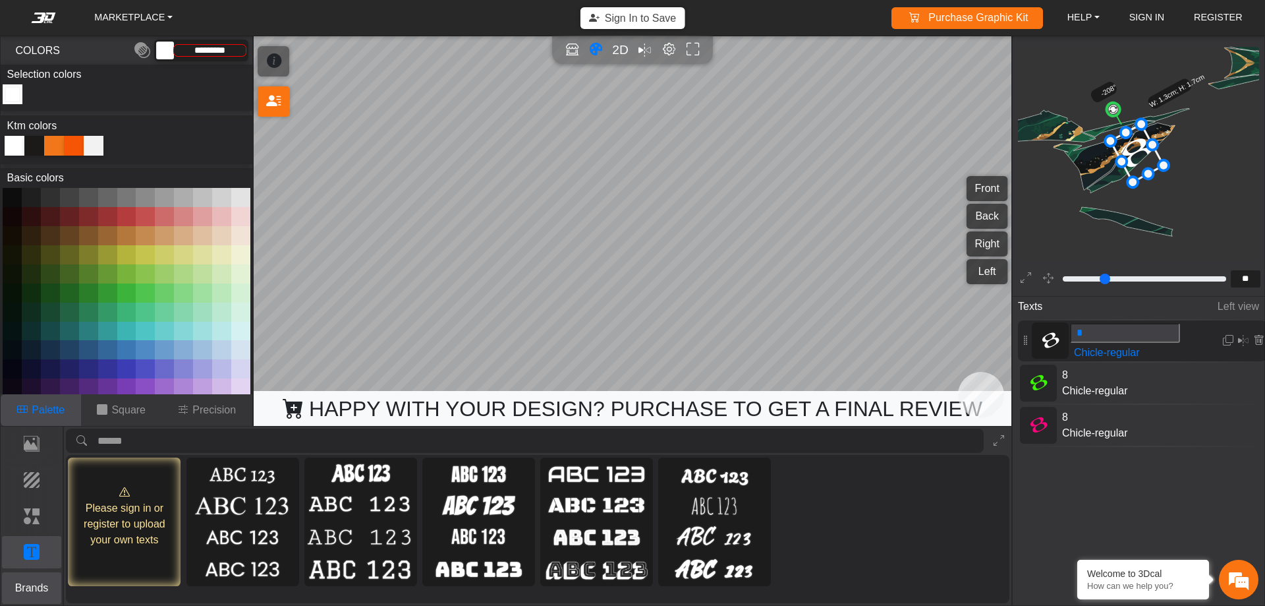
click at [35, 581] on p "Brands" at bounding box center [32, 588] width 59 height 16
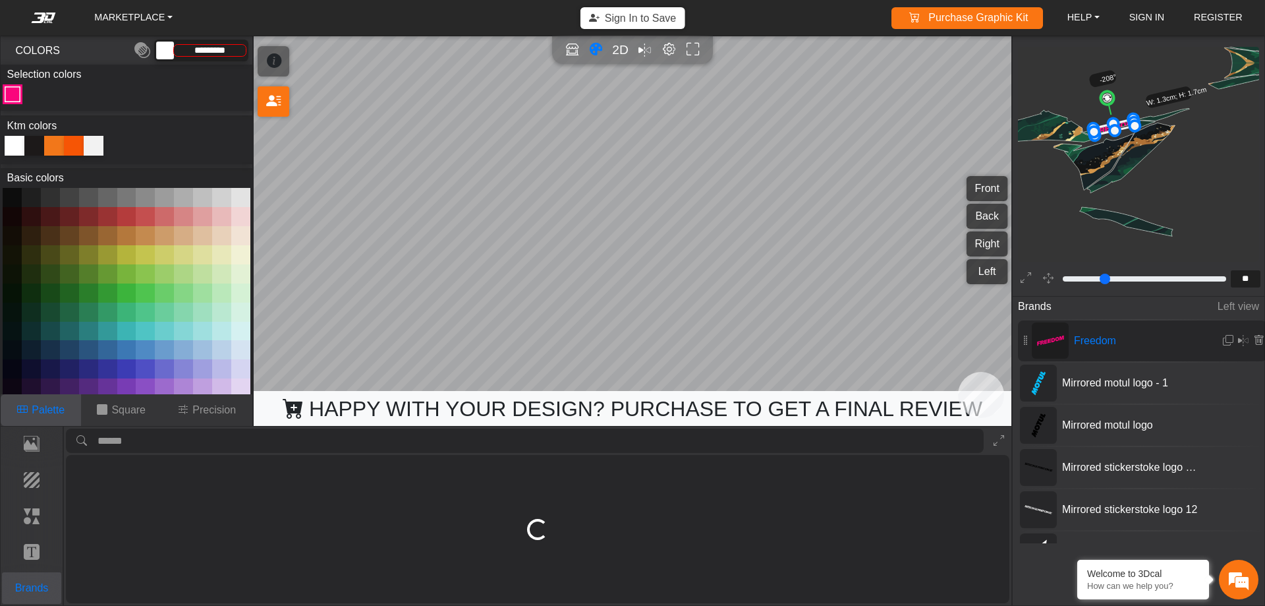
type input "**"
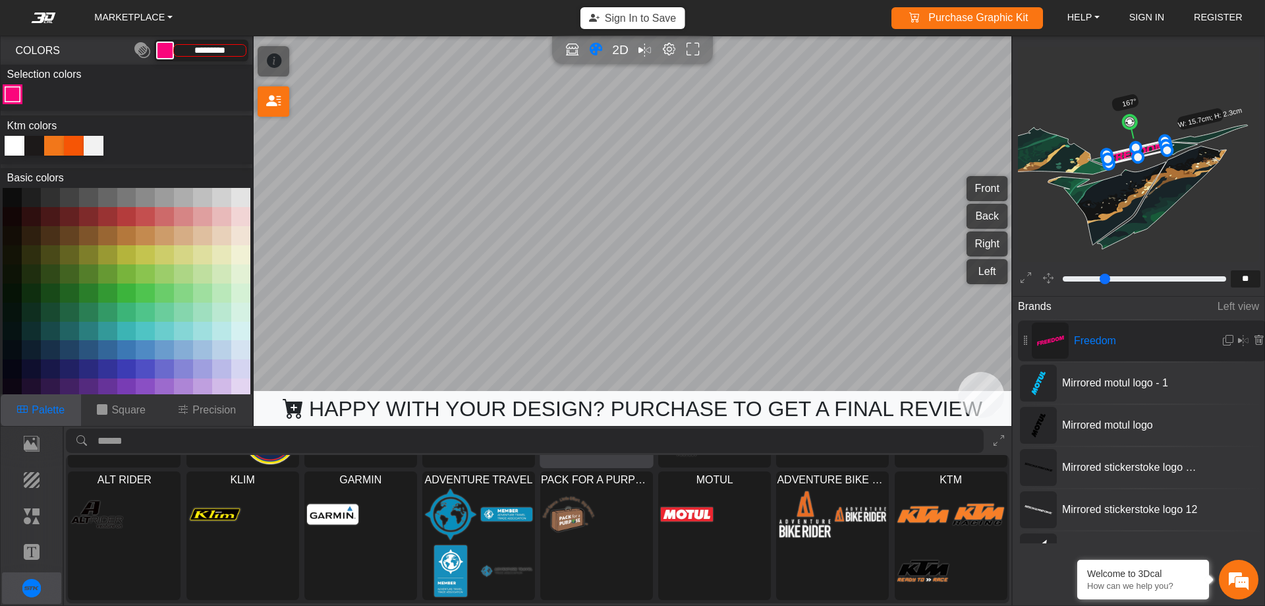
scroll to position [0, 0]
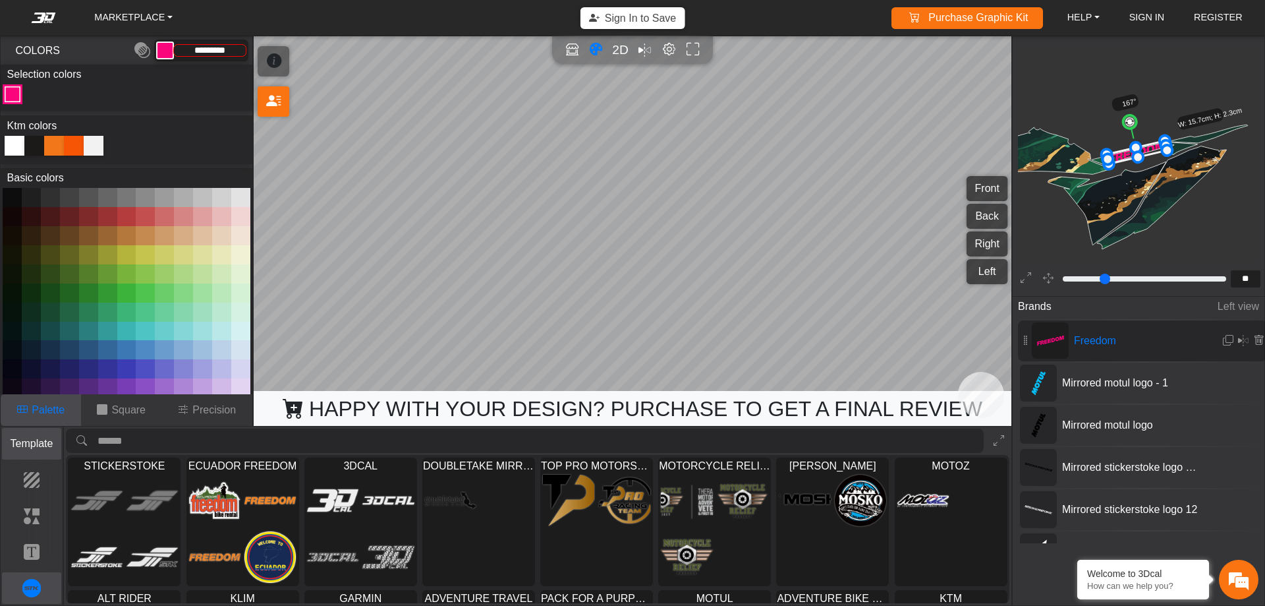
click at [38, 444] on p "Template" at bounding box center [32, 444] width 59 height 16
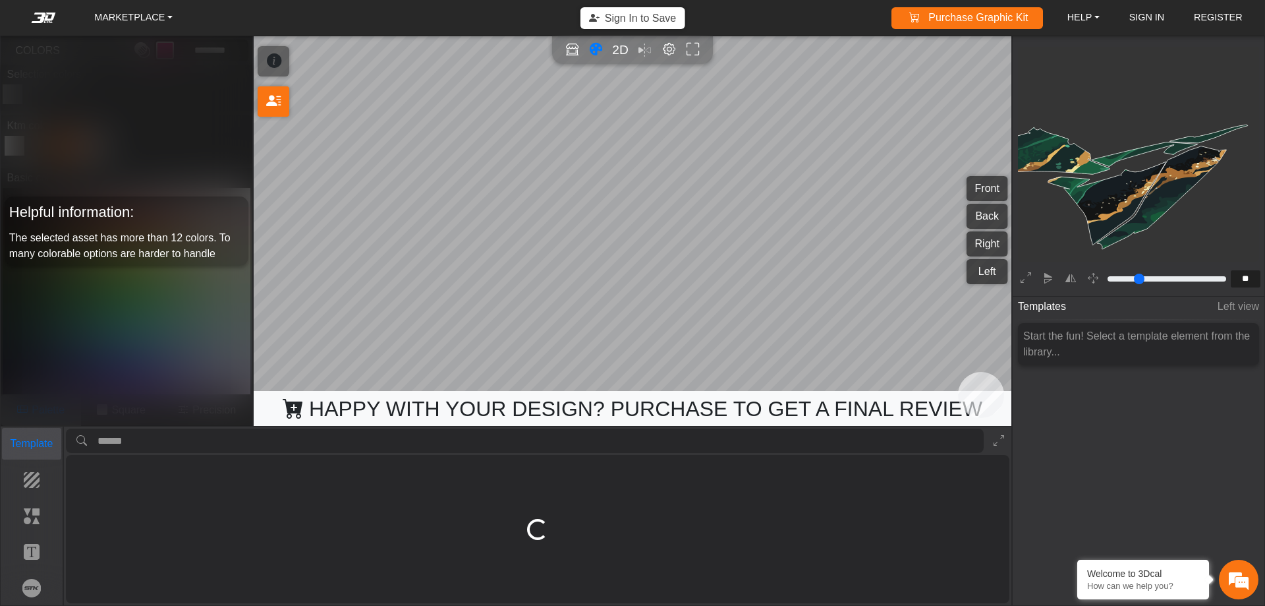
type input "****"
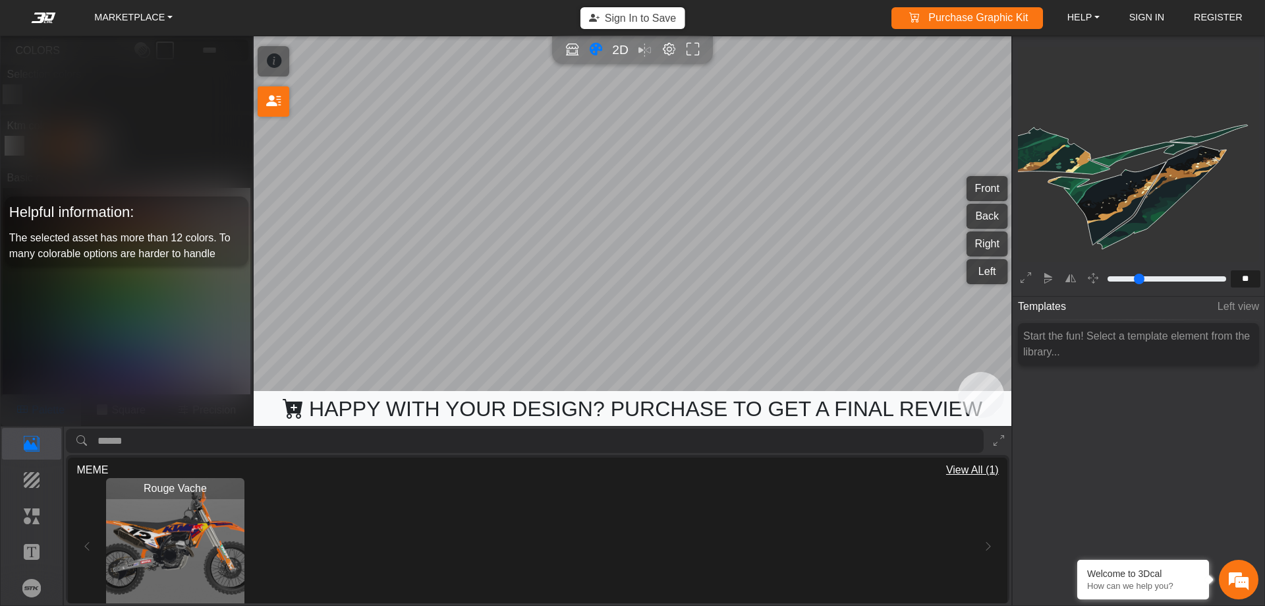
click at [42, 17] on em at bounding box center [43, 18] width 53 height 11
